Goal: Task Accomplishment & Management: Use online tool/utility

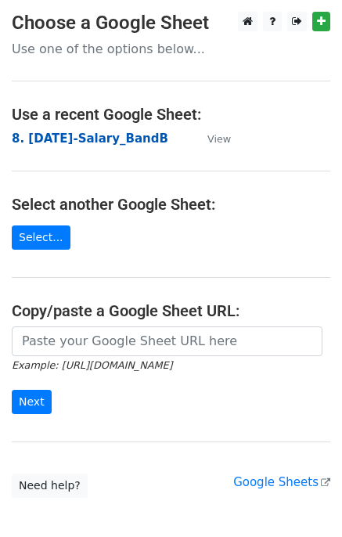
click at [98, 139] on strong "8. 2025 August-Salary_BandB" at bounding box center [90, 138] width 156 height 14
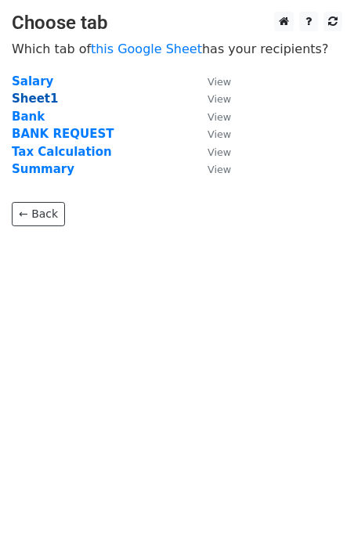
click at [35, 101] on strong "Sheet1" at bounding box center [35, 99] width 46 height 14
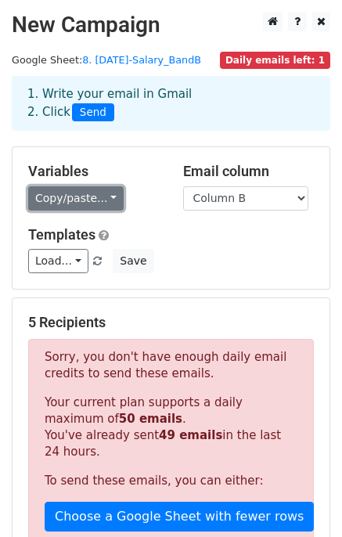
click at [109, 196] on link "Copy/paste..." at bounding box center [75, 198] width 95 height 24
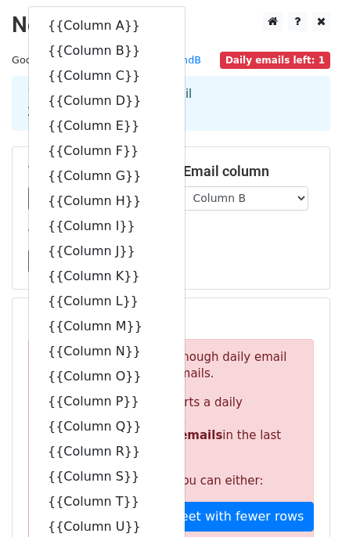
click at [200, 150] on div "Variables Copy/paste... {{Column A}} {{Column B}} {{Column C}} {{Column D}} {{C…" at bounding box center [171, 218] width 317 height 142
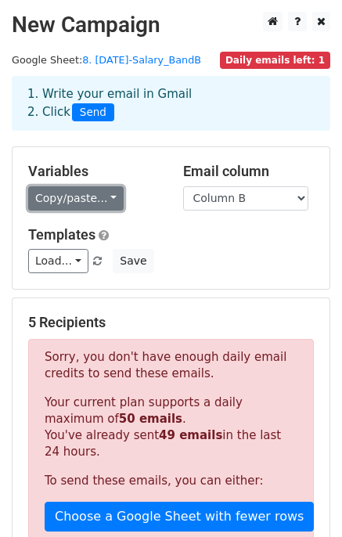
click at [103, 198] on link "Copy/paste..." at bounding box center [75, 198] width 95 height 24
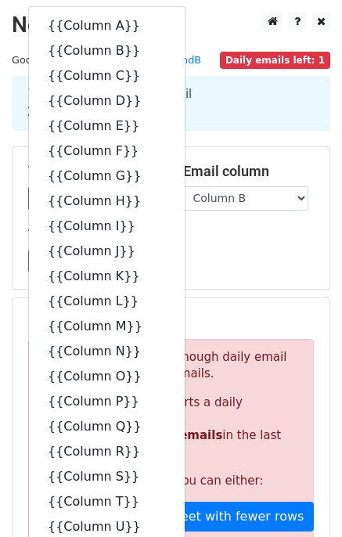
click at [242, 129] on div "1. Write your email in Gmail 2. Click Send" at bounding box center [171, 103] width 318 height 55
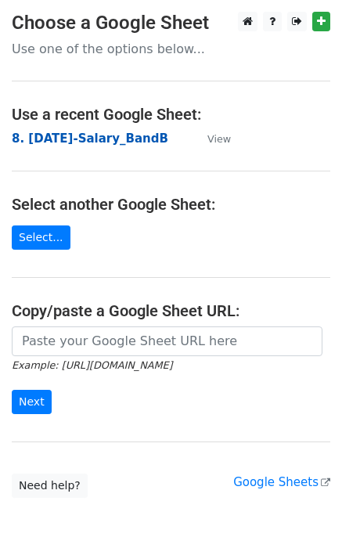
click at [94, 137] on strong "8. 2025 August-Salary_BandB" at bounding box center [90, 138] width 156 height 14
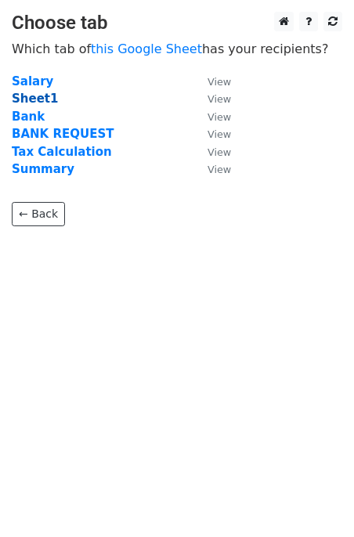
click at [27, 99] on strong "Sheet1" at bounding box center [35, 99] width 46 height 14
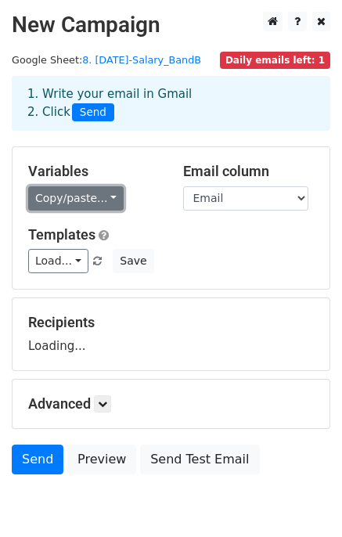
click at [106, 202] on link "Copy/paste..." at bounding box center [75, 198] width 95 height 24
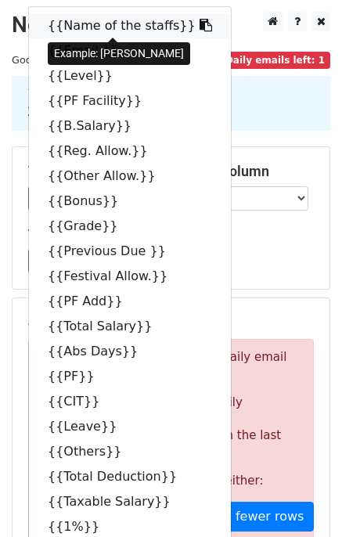
click at [199, 23] on icon at bounding box center [205, 25] width 13 height 13
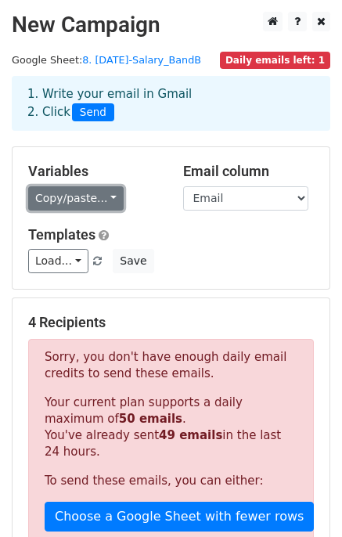
click at [106, 196] on link "Copy/paste..." at bounding box center [75, 198] width 95 height 24
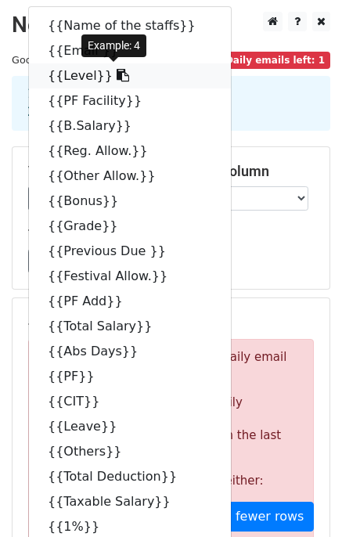
click at [117, 81] on icon at bounding box center [123, 75] width 13 height 13
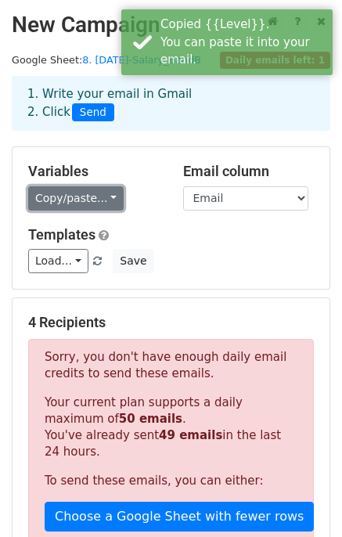
click at [103, 199] on link "Copy/paste..." at bounding box center [75, 198] width 95 height 24
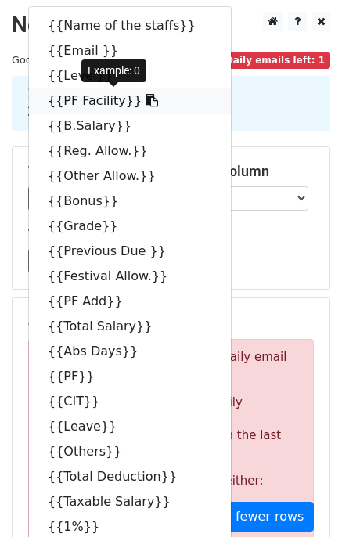
click at [145, 101] on icon at bounding box center [151, 100] width 13 height 13
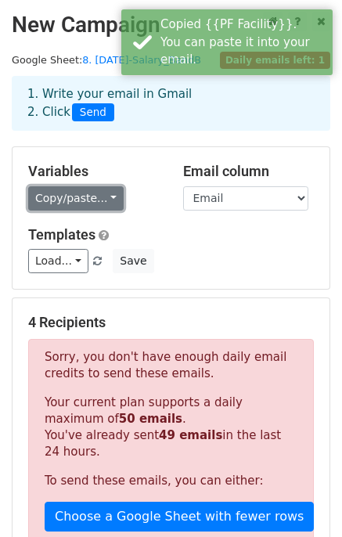
click at [106, 193] on link "Copy/paste..." at bounding box center [75, 198] width 95 height 24
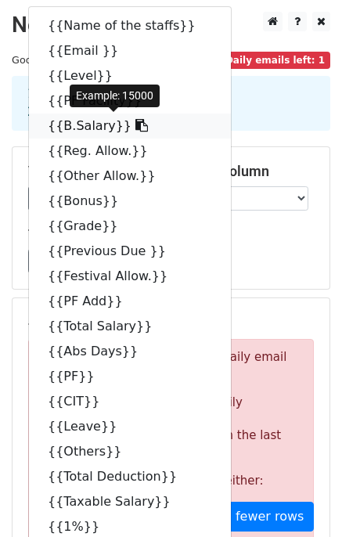
click at [135, 129] on icon at bounding box center [141, 125] width 13 height 13
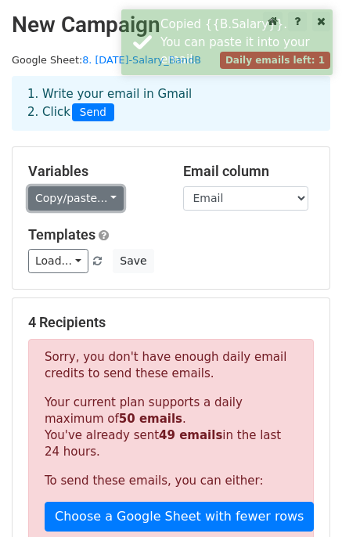
click at [107, 196] on link "Copy/paste..." at bounding box center [75, 198] width 95 height 24
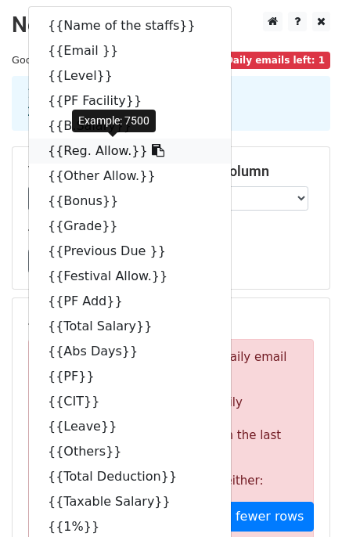
click at [152, 148] on icon at bounding box center [158, 150] width 13 height 13
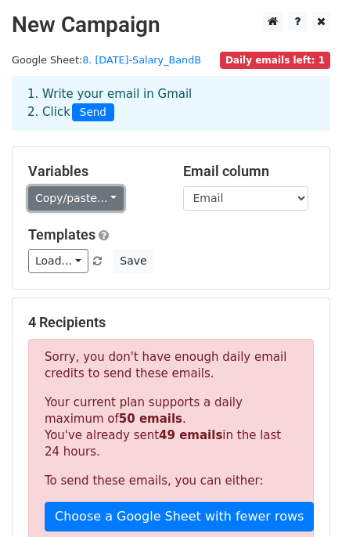
click at [106, 198] on link "Copy/paste..." at bounding box center [75, 198] width 95 height 24
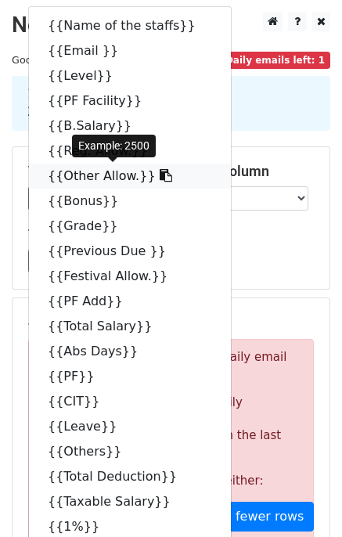
click at [160, 178] on icon at bounding box center [166, 175] width 13 height 13
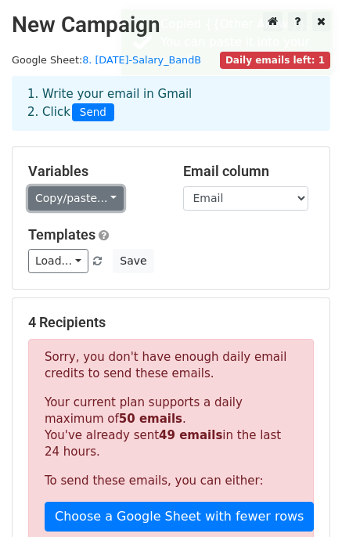
click at [106, 197] on link "Copy/paste..." at bounding box center [75, 198] width 95 height 24
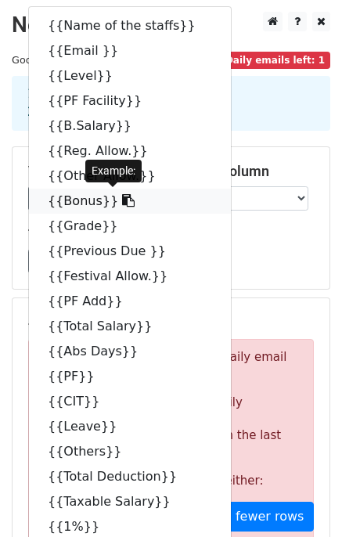
click at [122, 201] on icon at bounding box center [128, 200] width 13 height 13
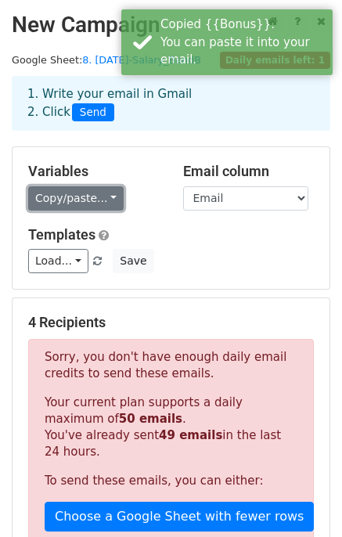
click at [106, 196] on link "Copy/paste..." at bounding box center [75, 198] width 95 height 24
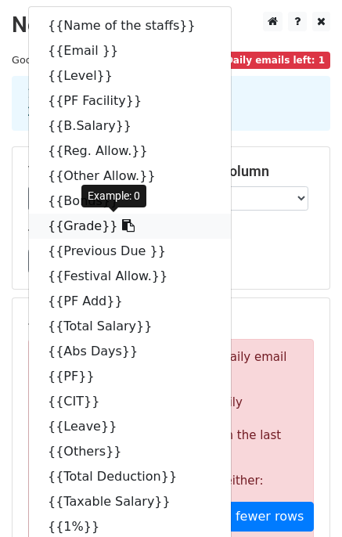
click at [122, 228] on icon at bounding box center [128, 225] width 13 height 13
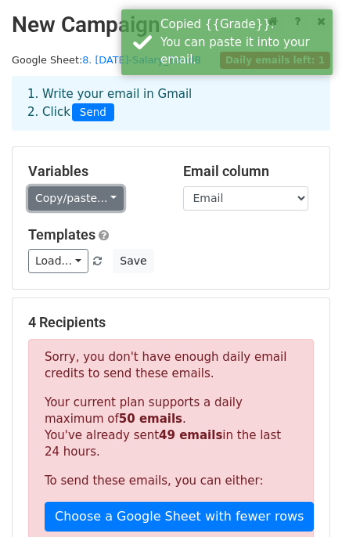
click at [105, 190] on link "Copy/paste..." at bounding box center [75, 198] width 95 height 24
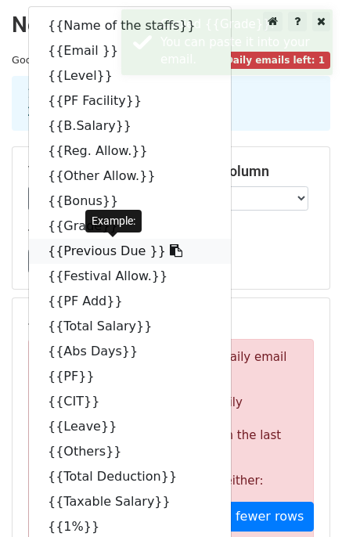
click at [170, 252] on icon at bounding box center [176, 250] width 13 height 13
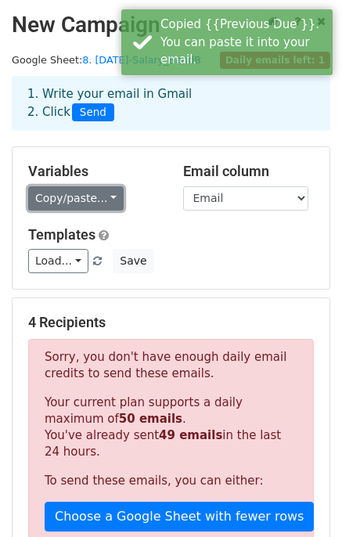
click at [103, 187] on link "Copy/paste..." at bounding box center [75, 198] width 95 height 24
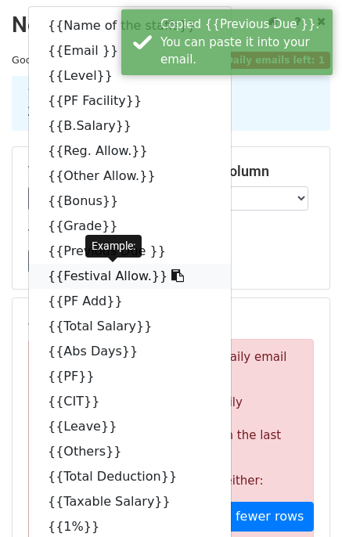
click at [171, 274] on icon at bounding box center [177, 275] width 13 height 13
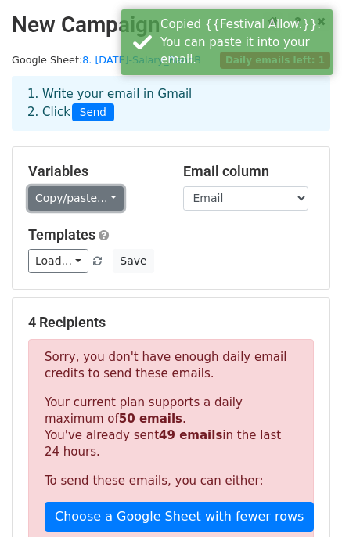
click at [107, 197] on link "Copy/paste..." at bounding box center [75, 198] width 95 height 24
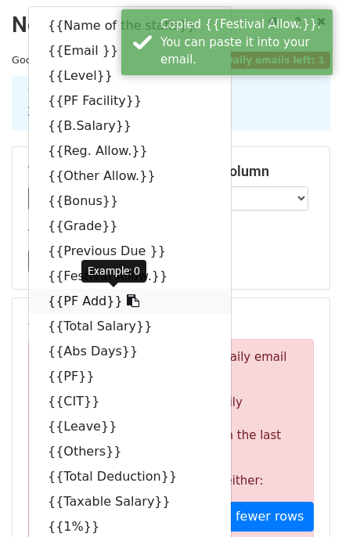
click at [127, 299] on icon at bounding box center [133, 300] width 13 height 13
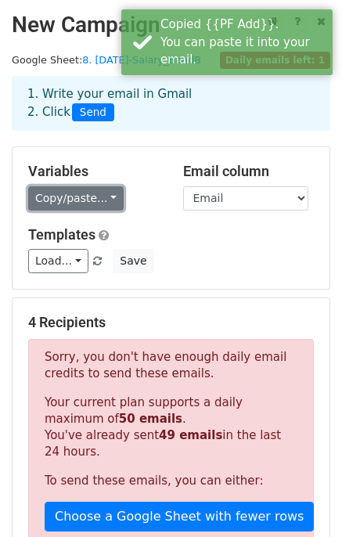
click at [102, 199] on link "Copy/paste..." at bounding box center [75, 198] width 95 height 24
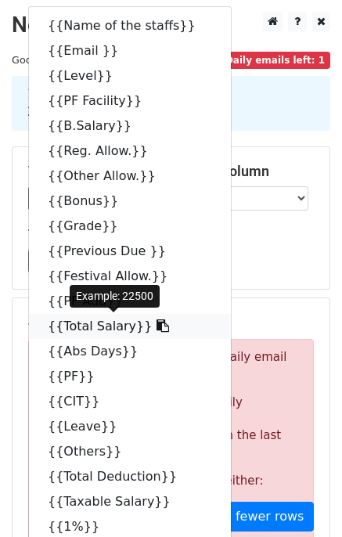
click at [156, 325] on icon at bounding box center [162, 325] width 13 height 13
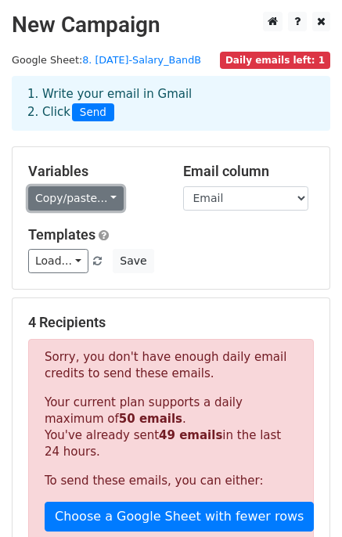
click at [107, 197] on link "Copy/paste..." at bounding box center [75, 198] width 95 height 24
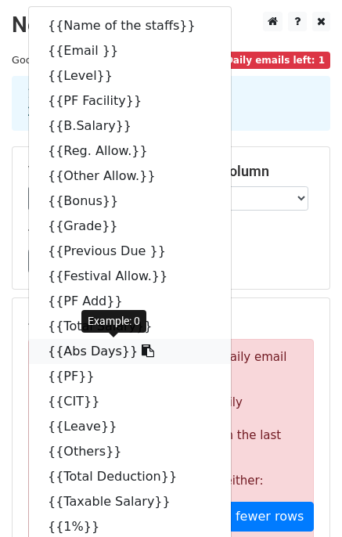
click at [142, 354] on icon at bounding box center [148, 350] width 13 height 13
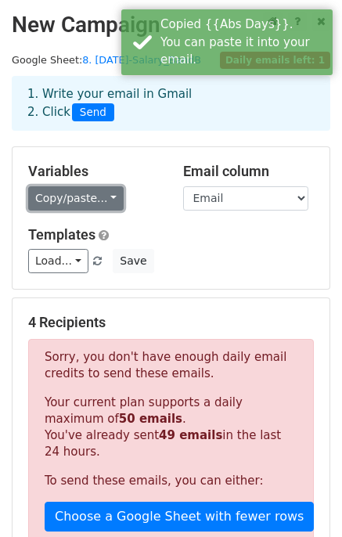
click at [107, 196] on link "Copy/paste..." at bounding box center [75, 198] width 95 height 24
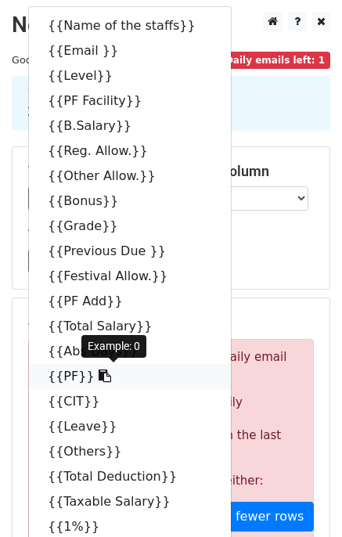
click at [99, 379] on icon at bounding box center [105, 375] width 13 height 13
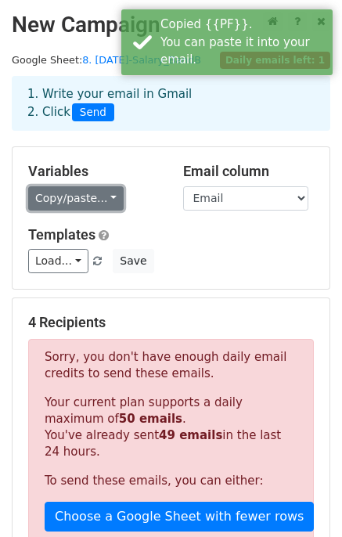
click at [102, 196] on link "Copy/paste..." at bounding box center [75, 198] width 95 height 24
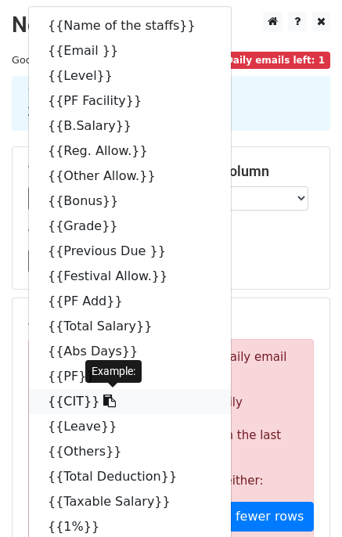
click at [103, 404] on icon at bounding box center [109, 400] width 13 height 13
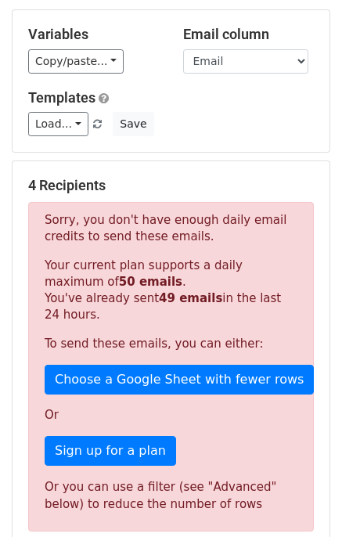
scroll to position [141, 0]
